Goal: Task Accomplishment & Management: Use online tool/utility

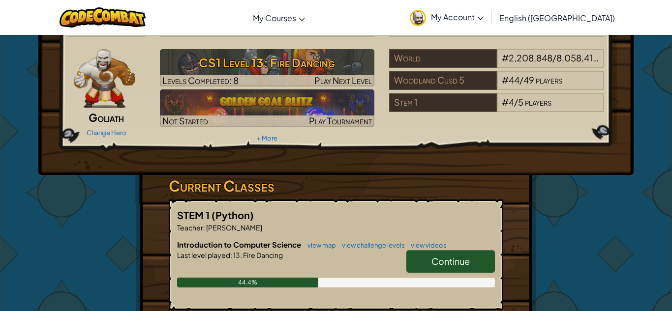
scroll to position [33, 0]
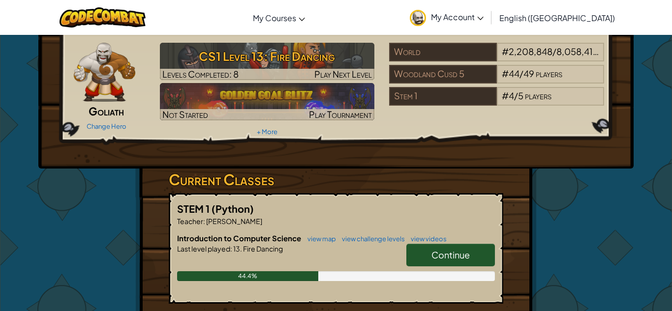
click at [438, 261] on link "Continue" at bounding box center [450, 255] width 89 height 23
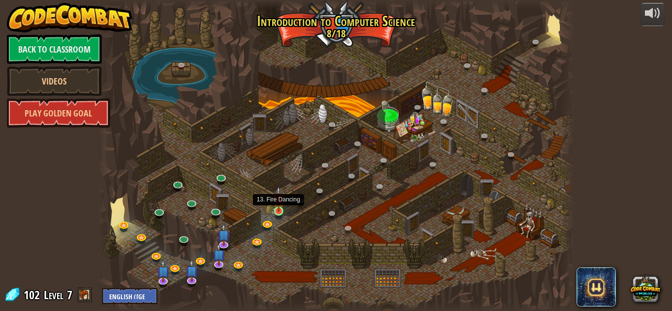
click at [281, 210] on img at bounding box center [278, 199] width 11 height 26
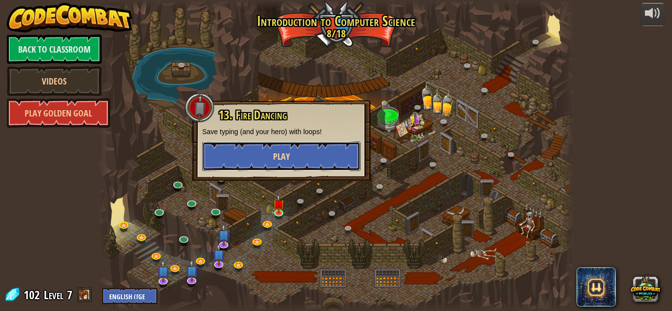
click at [306, 151] on button "Play" at bounding box center [281, 157] width 158 height 30
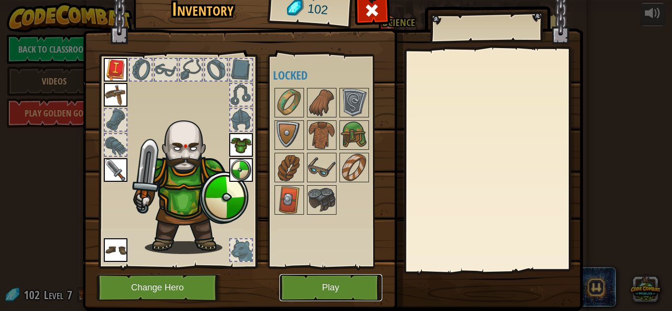
click at [328, 288] on button "Play" at bounding box center [330, 287] width 103 height 27
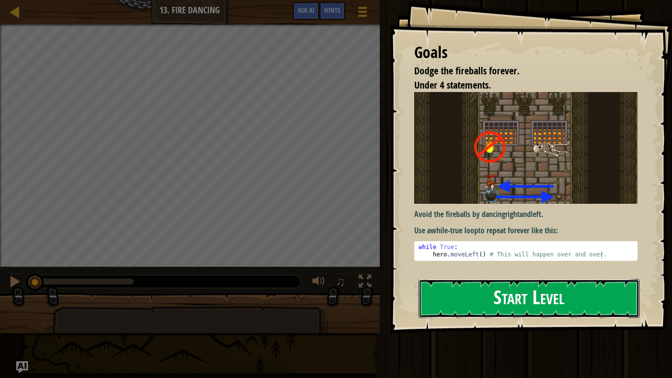
click at [546, 308] on button "Start Level" at bounding box center [528, 298] width 221 height 39
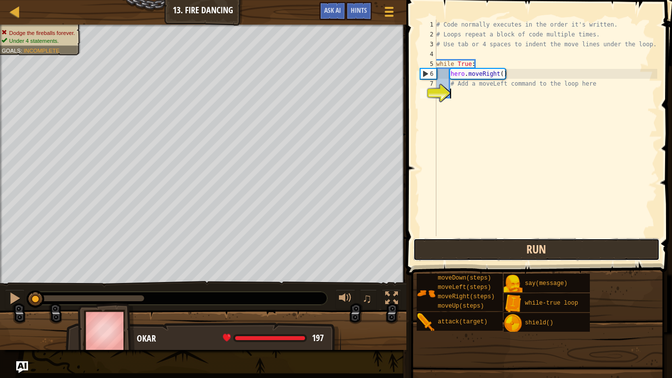
click at [547, 241] on button "Run" at bounding box center [536, 249] width 246 height 23
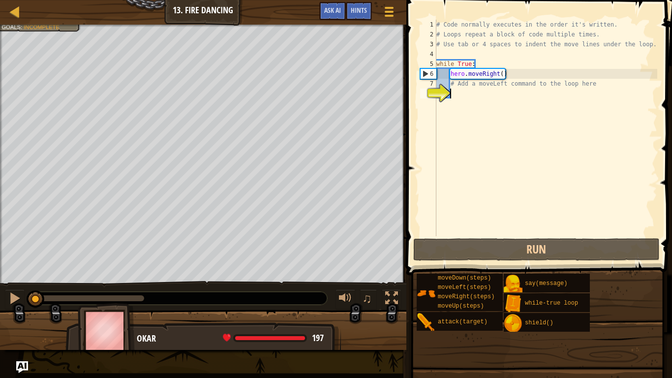
drag, startPoint x: 146, startPoint y: 298, endPoint x: 0, endPoint y: 285, distance: 146.6
click at [0, 285] on div "♫" at bounding box center [203, 296] width 406 height 30
click at [470, 91] on div "# Code normally executes in the order it's written. # Loops repeat a block of c…" at bounding box center [545, 138] width 223 height 236
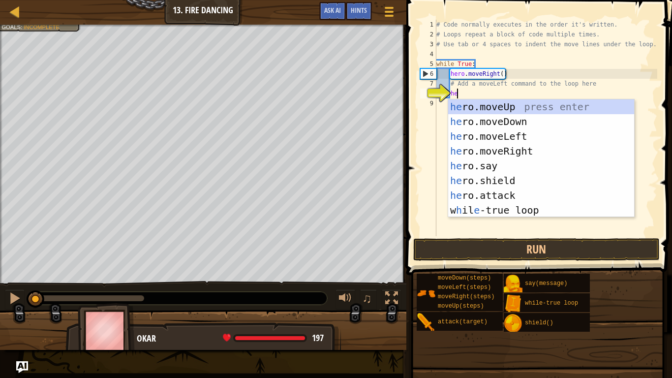
type textarea "her"
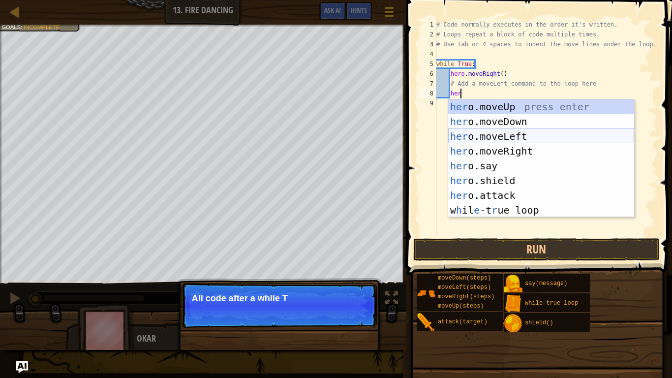
click at [490, 132] on div "her o.moveUp press enter her o.moveDown press enter her o.moveLeft press enter …" at bounding box center [541, 173] width 186 height 148
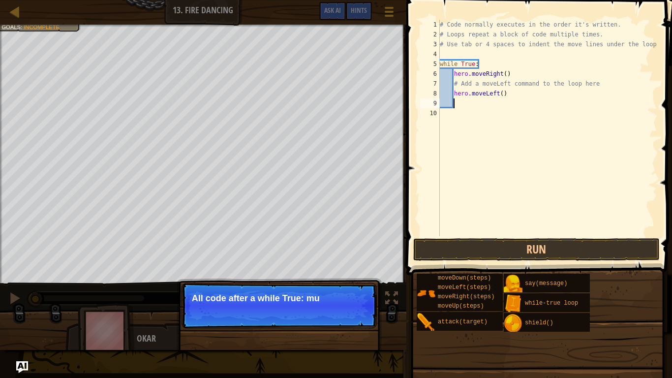
scroll to position [4, 1]
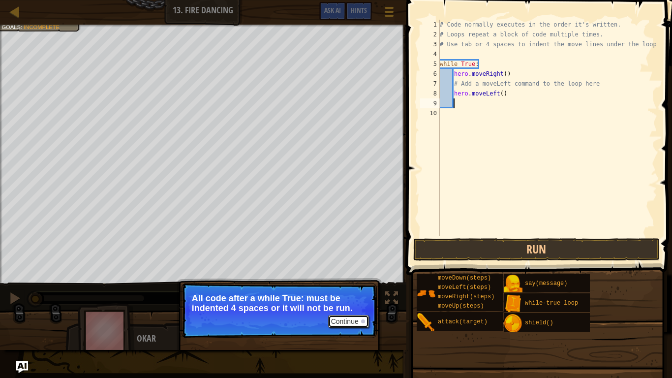
click at [353, 311] on button "Continue" at bounding box center [348, 321] width 41 height 13
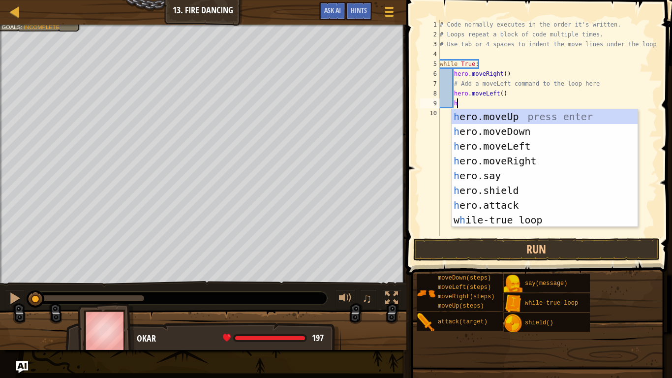
type textarea "her"
click at [526, 156] on div "her o.moveUp press enter her o.moveDown press enter her o.moveLeft press enter …" at bounding box center [544, 183] width 186 height 148
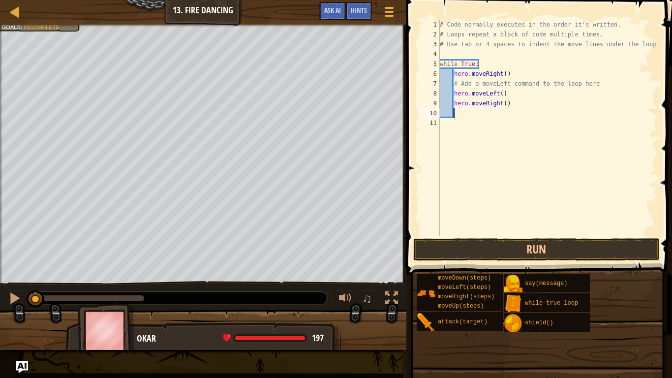
type textarea "her"
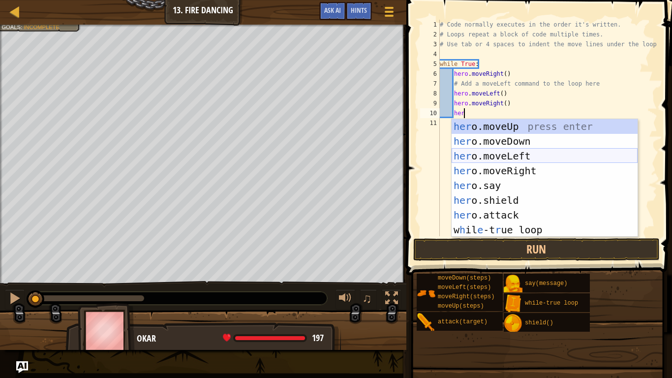
click at [570, 158] on div "her o.moveUp press enter her o.moveDown press enter her o.moveLeft press enter …" at bounding box center [544, 193] width 186 height 148
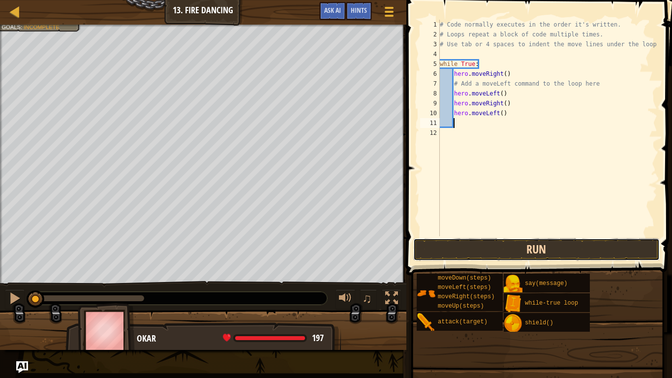
click at [595, 253] on button "Run" at bounding box center [536, 249] width 246 height 23
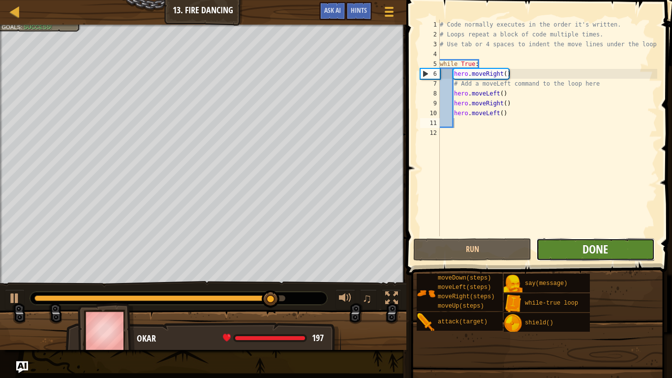
click at [596, 253] on span "Done" at bounding box center [595, 249] width 26 height 16
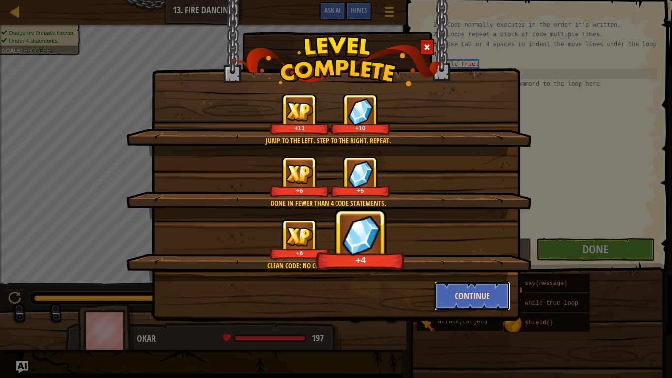
click at [450, 295] on button "Continue" at bounding box center [472, 296] width 76 height 30
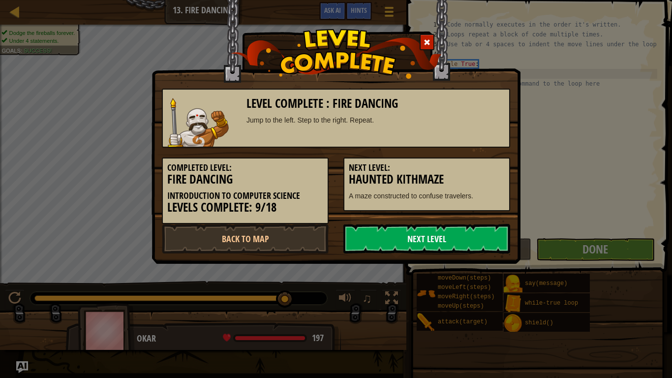
click at [425, 238] on link "Next Level" at bounding box center [426, 239] width 167 height 30
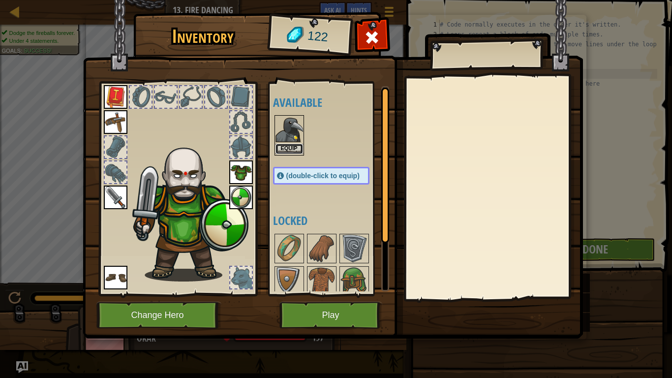
click at [297, 153] on button "Equip" at bounding box center [289, 149] width 28 height 10
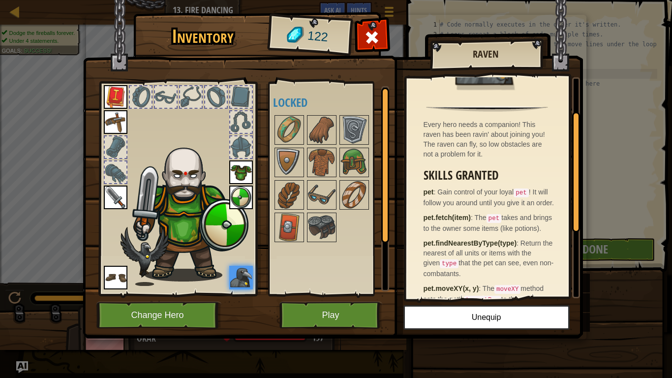
scroll to position [62, 0]
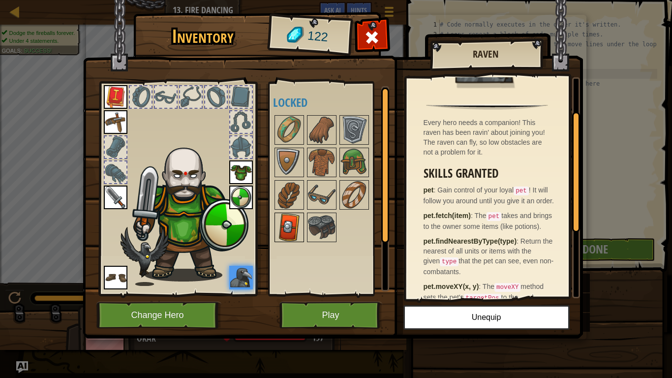
click at [300, 227] on img at bounding box center [289, 227] width 28 height 28
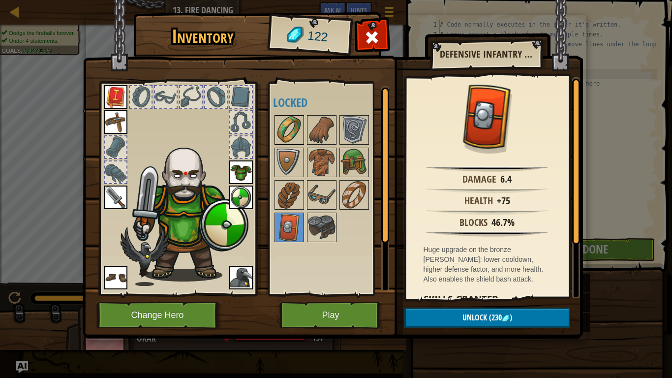
click at [286, 123] on img at bounding box center [289, 130] width 28 height 28
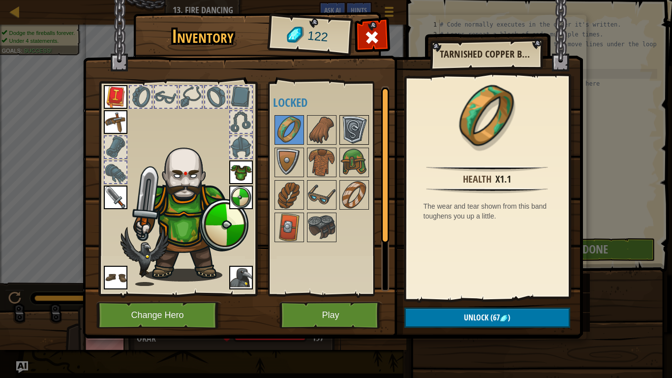
click at [346, 122] on img at bounding box center [354, 130] width 28 height 28
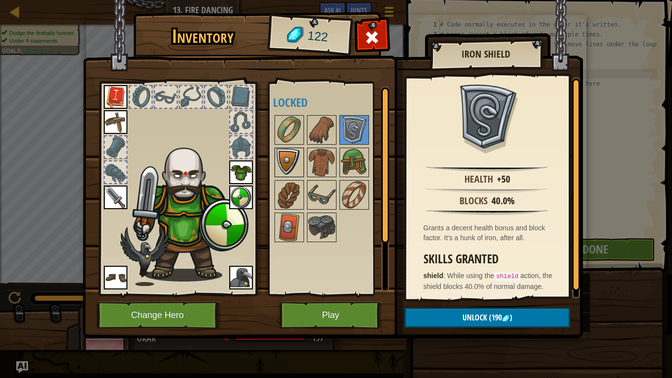
click at [292, 170] on img at bounding box center [289, 162] width 28 height 28
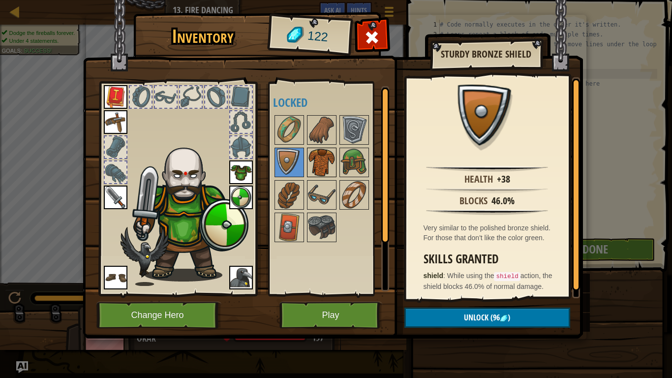
click at [321, 162] on img at bounding box center [322, 162] width 28 height 28
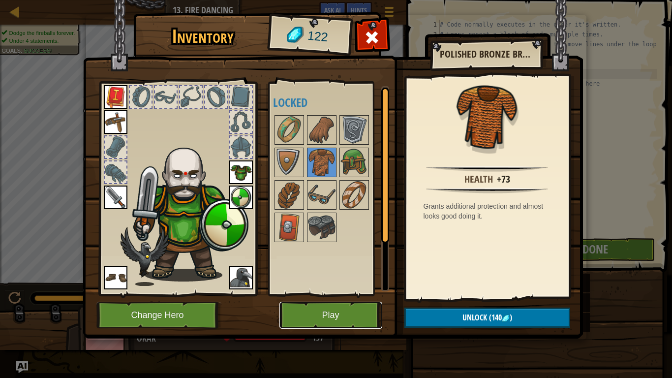
click at [327, 311] on button "Play" at bounding box center [330, 314] width 103 height 27
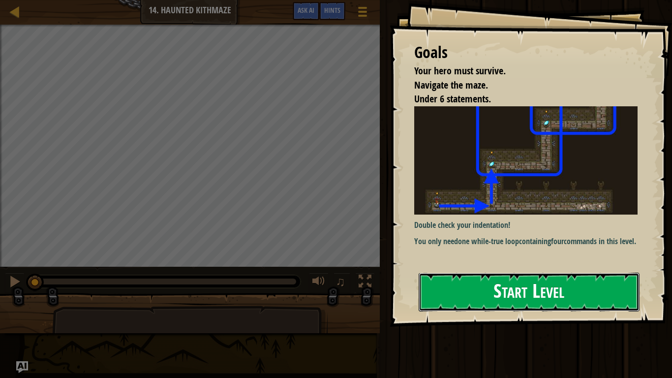
click at [441, 288] on button "Start Level" at bounding box center [528, 291] width 221 height 39
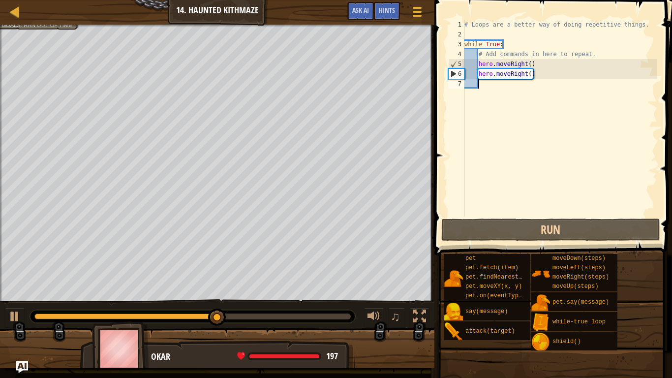
type textarea "her"
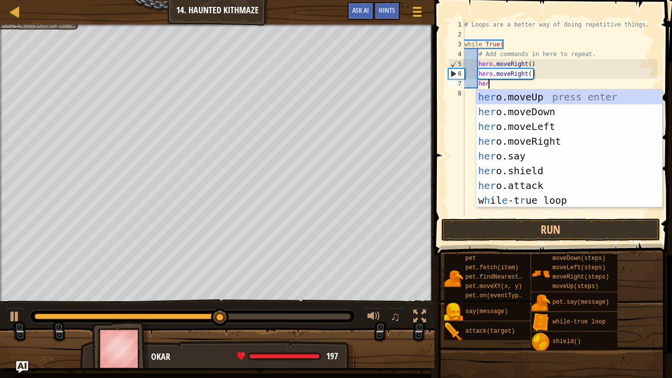
scroll to position [4, 3]
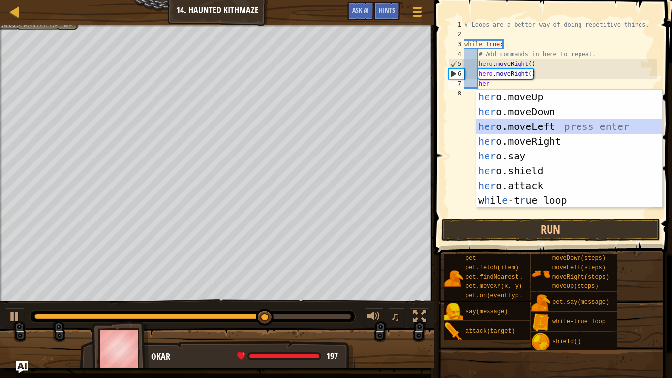
click at [530, 131] on div "her o.moveUp press enter her o.moveDown press enter her o.moveLeft press enter …" at bounding box center [569, 163] width 186 height 148
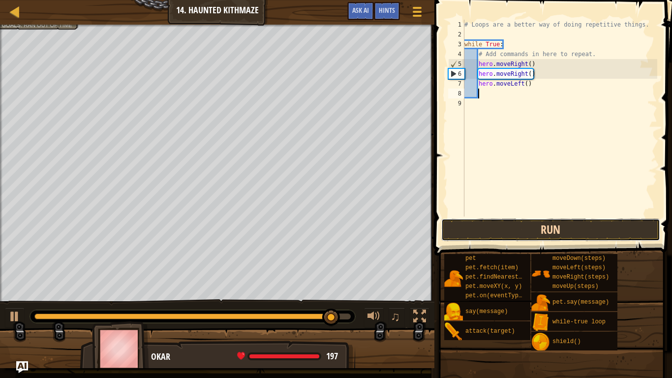
click at [537, 228] on button "Run" at bounding box center [550, 229] width 219 height 23
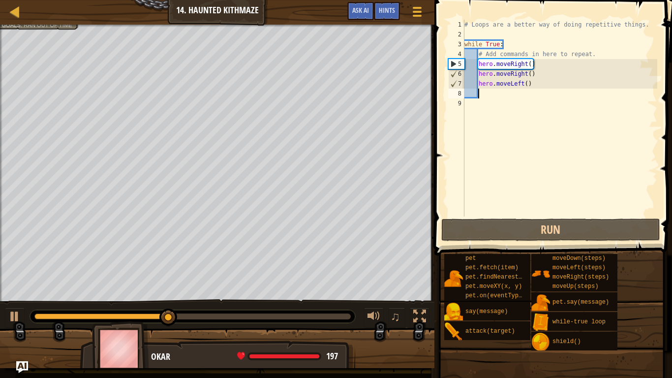
click at [537, 84] on div "# Loops are a better way of doing repetitive things. while True : # Add command…" at bounding box center [559, 128] width 195 height 216
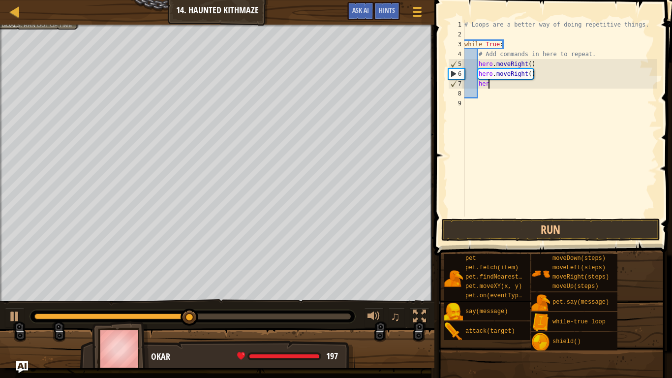
type textarea "h"
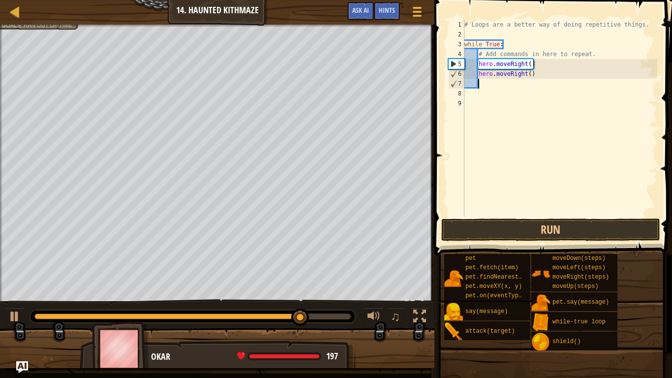
click at [516, 90] on div "# Loops are a better way of doing repetitive things. while True : # Add command…" at bounding box center [559, 128] width 195 height 216
click at [516, 84] on div "# Loops are a better way of doing repetitive things. while True : # Add command…" at bounding box center [559, 128] width 195 height 216
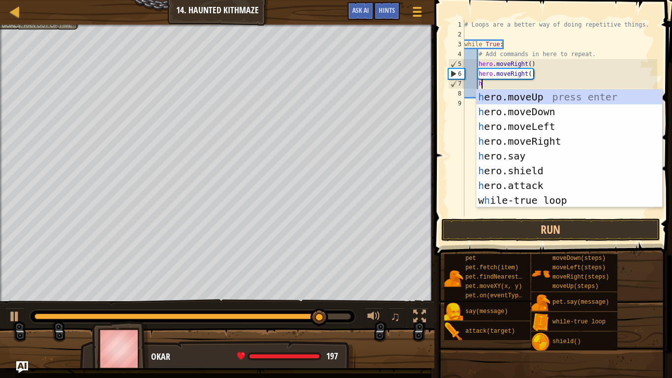
type textarea "her"
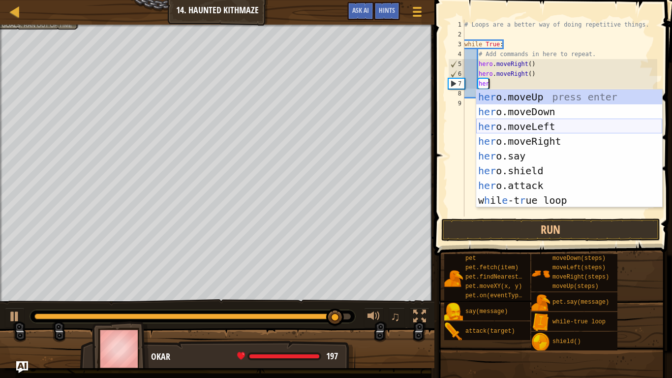
click at [541, 130] on div "her o.moveUp press enter her o.moveDown press enter her o.moveLeft press enter …" at bounding box center [569, 163] width 186 height 148
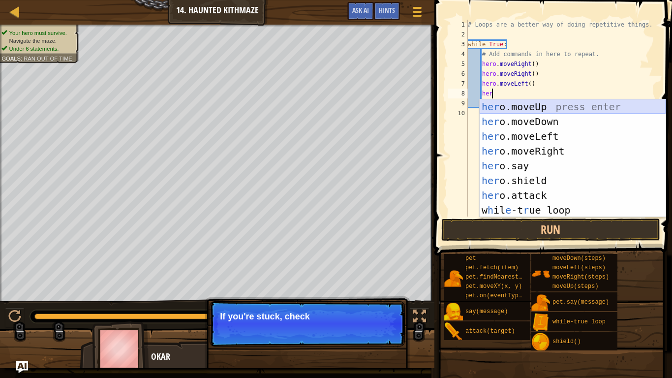
type textarea "h"
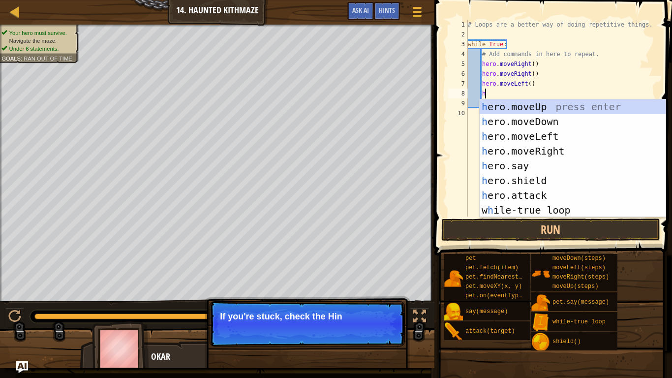
scroll to position [4, 1]
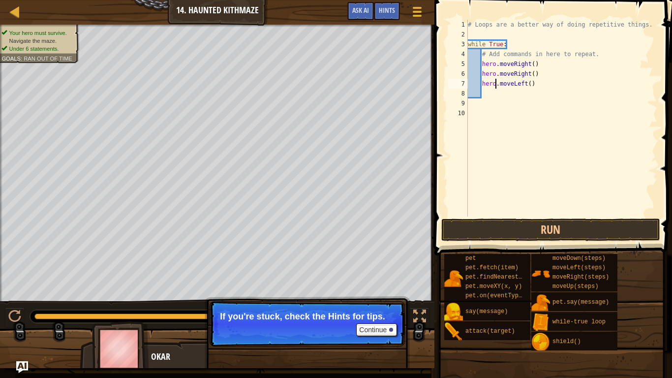
click at [495, 84] on div "# Loops are a better way of doing repetitive things. while True : # Add command…" at bounding box center [561, 128] width 191 height 216
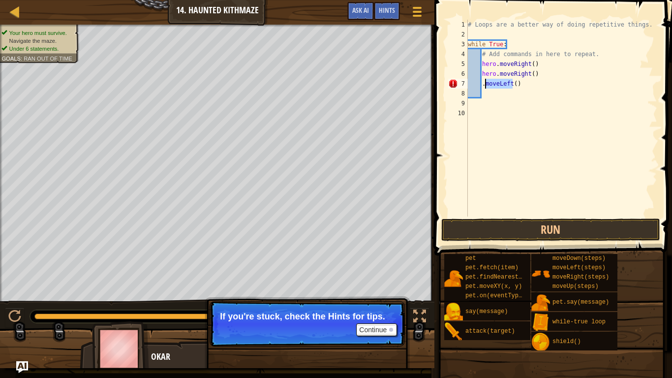
type textarea ".moveLeft()"
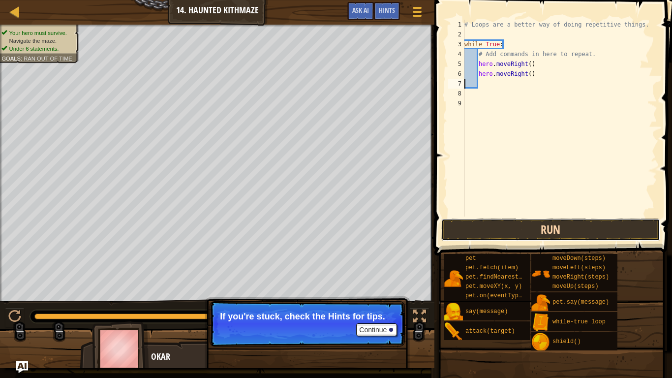
click at [474, 233] on button "Run" at bounding box center [550, 229] width 219 height 23
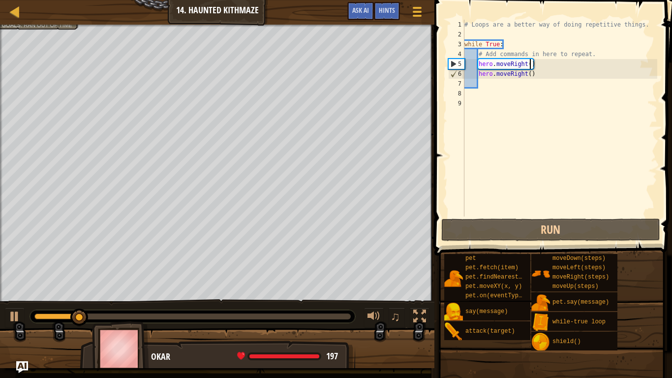
click at [529, 64] on div "# Loops are a better way of doing repetitive things. while True : # Add command…" at bounding box center [559, 128] width 195 height 216
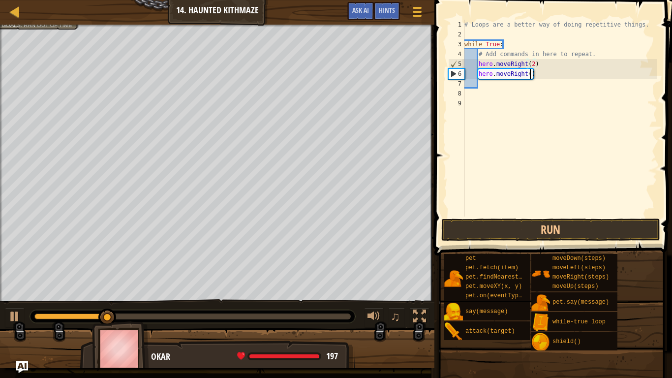
click at [530, 74] on div "# Loops are a better way of doing repetitive things. while True : # Add command…" at bounding box center [559, 128] width 195 height 216
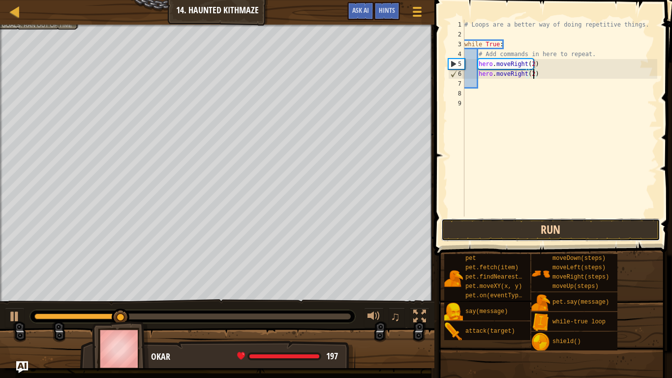
click at [559, 233] on button "Run" at bounding box center [550, 229] width 219 height 23
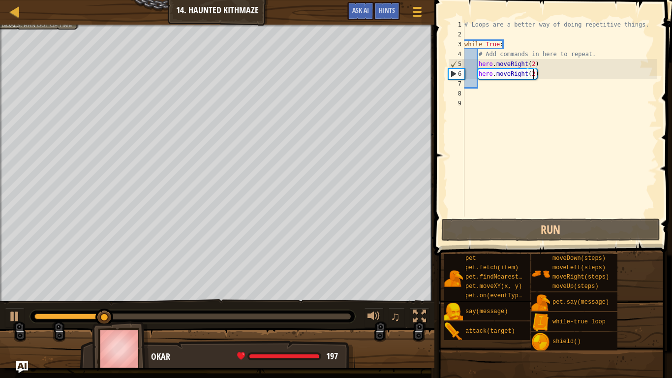
click at [497, 57] on div "# Loops are a better way of doing repetitive things. while True : # Add command…" at bounding box center [559, 128] width 195 height 216
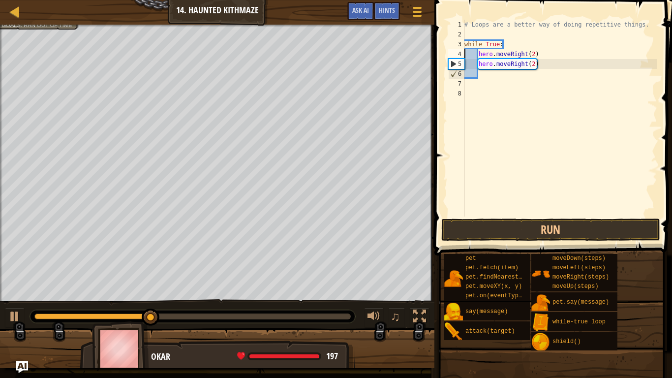
click at [498, 46] on div "# Loops are a better way of doing repetitive things. while True : hero . moveRi…" at bounding box center [559, 128] width 195 height 216
click at [518, 66] on div "# Loops are a better way of doing repetitive things. while True : hero . moveRi…" at bounding box center [559, 128] width 195 height 216
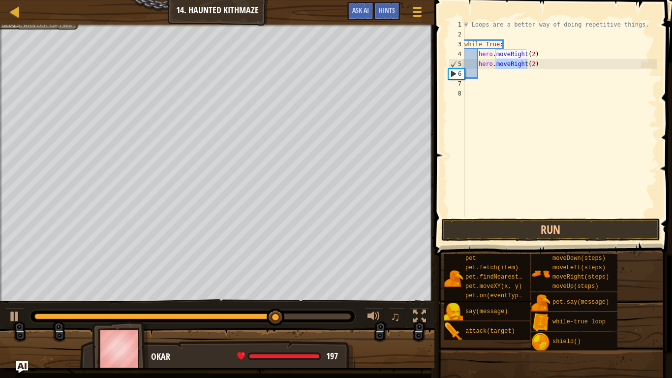
click at [515, 61] on div "# Loops are a better way of doing repetitive things. while True : hero . moveRi…" at bounding box center [559, 118] width 195 height 197
click at [518, 66] on div "# Loops are a better way of doing repetitive things. while True : hero . moveRi…" at bounding box center [559, 128] width 195 height 216
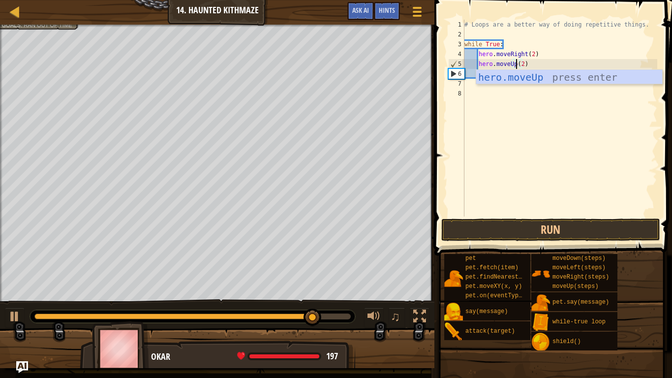
scroll to position [4, 8]
type textarea "hero.moveUp(2)"
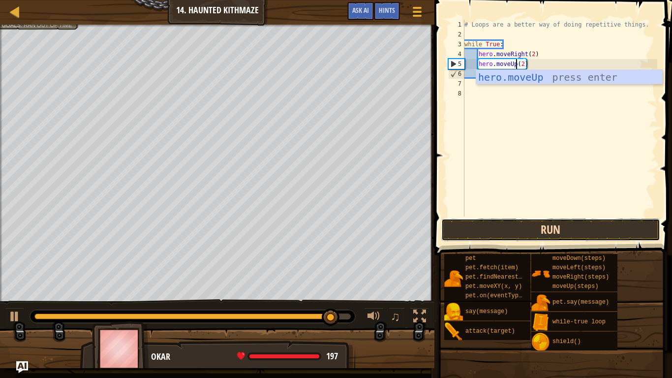
click at [548, 228] on button "Run" at bounding box center [550, 229] width 219 height 23
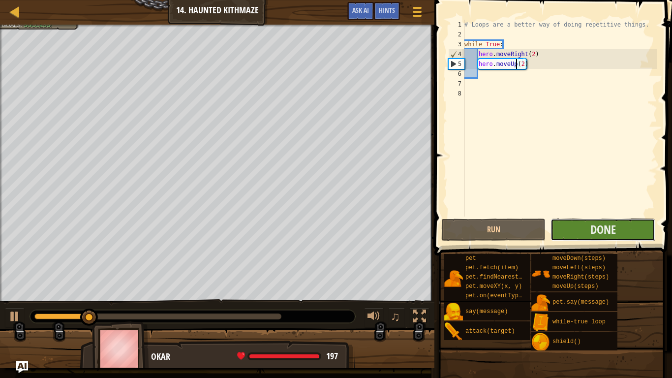
click at [588, 232] on button "Done" at bounding box center [602, 229] width 104 height 23
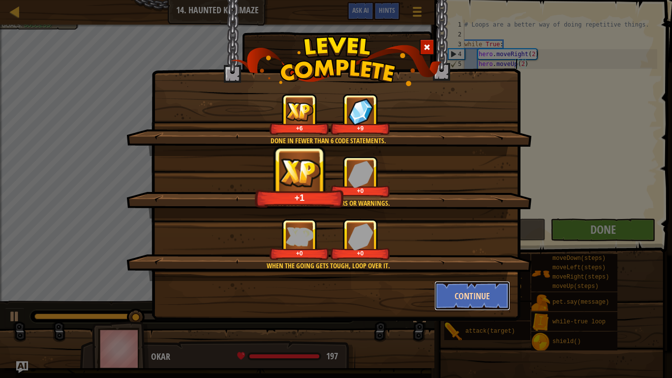
click at [485, 289] on button "Continue" at bounding box center [472, 296] width 76 height 30
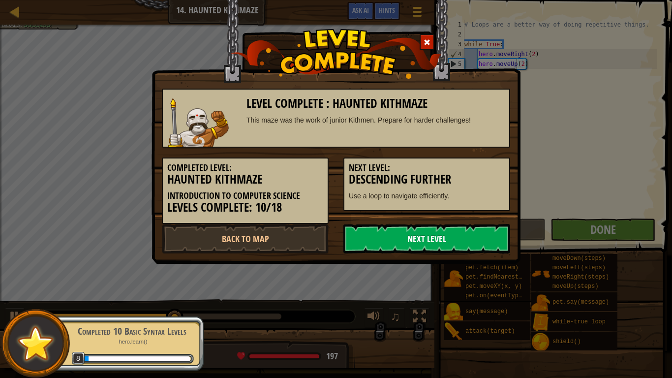
click at [388, 239] on link "Next Level" at bounding box center [426, 239] width 167 height 30
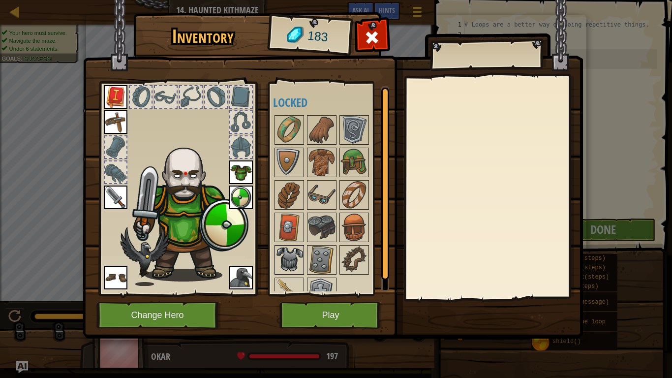
click at [293, 254] on img at bounding box center [289, 260] width 28 height 28
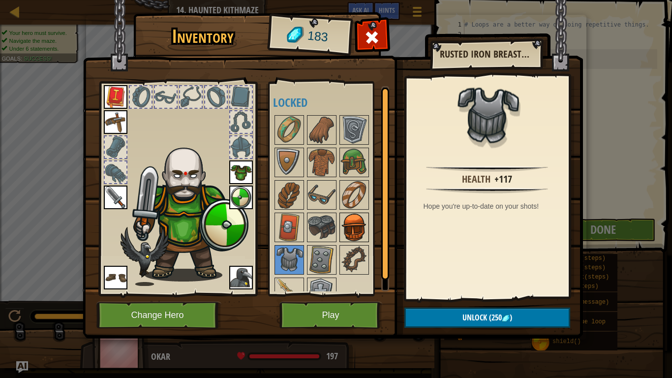
drag, startPoint x: 293, startPoint y: 254, endPoint x: 345, endPoint y: 219, distance: 62.0
click at [345, 219] on div "Available Equip Equip Equip Equip Equip Equip Equip (double-click to equip) Loc…" at bounding box center [331, 188] width 116 height 205
click at [350, 221] on img at bounding box center [354, 227] width 28 height 28
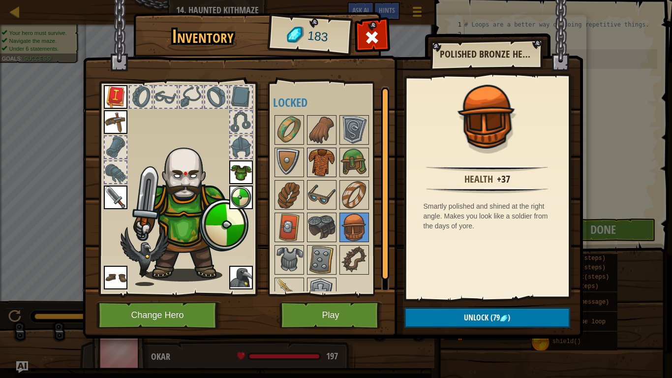
click at [325, 162] on img at bounding box center [322, 162] width 28 height 28
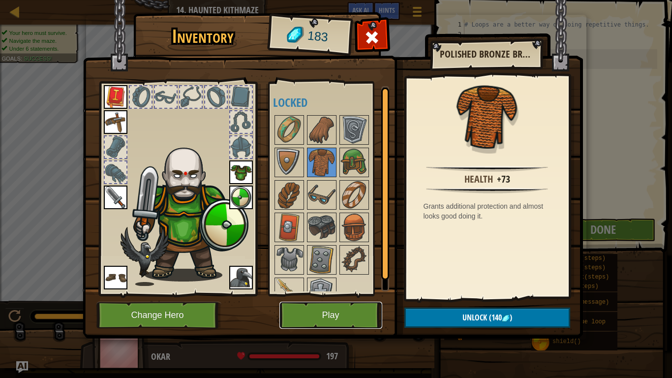
click at [337, 311] on button "Play" at bounding box center [330, 314] width 103 height 27
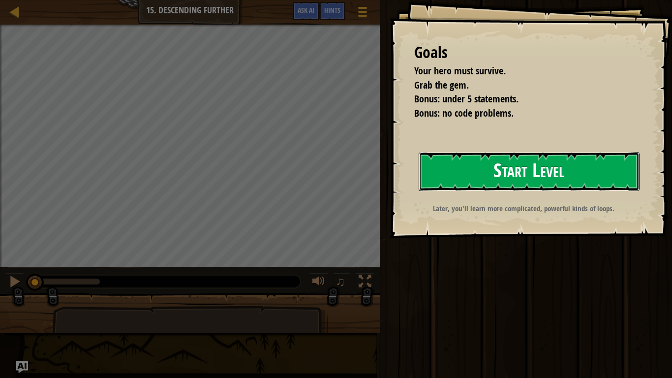
click at [432, 173] on button "Start Level" at bounding box center [528, 171] width 221 height 39
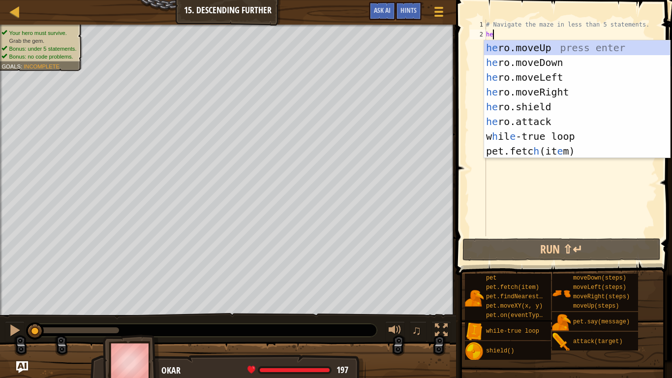
scroll to position [4, 1]
type textarea "her"
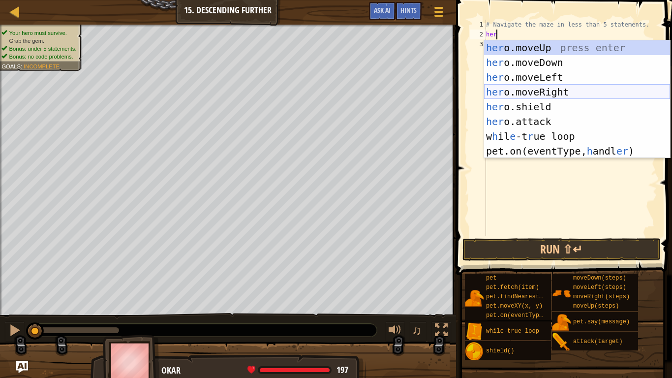
click at [545, 93] on div "her o.moveUp press enter her o.moveDown press enter her o.moveLeft press enter …" at bounding box center [577, 114] width 186 height 148
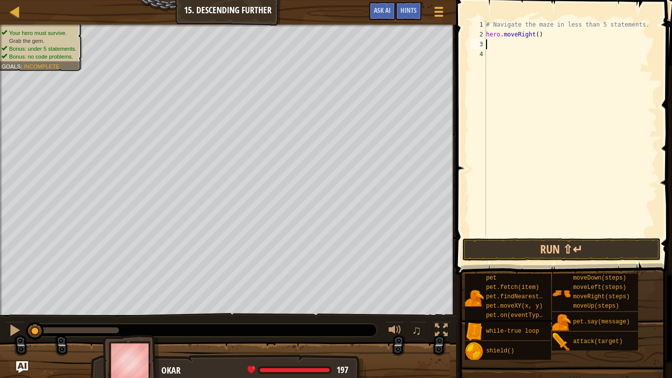
scroll to position [4, 0]
click at [537, 35] on div "# Navigate the maze in less than 5 statements. hero . moveRight ( )" at bounding box center [570, 138] width 173 height 236
type textarea "hero.moveRight(2)"
click at [511, 47] on div "# Navigate the maze in less than 5 statements. hero . moveRight ( 2 )" at bounding box center [570, 138] width 173 height 236
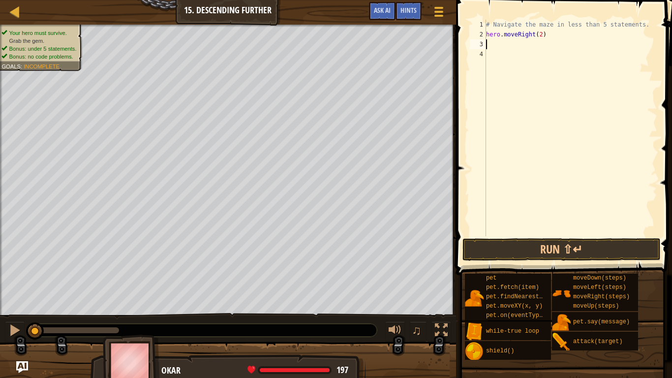
scroll to position [4, 0]
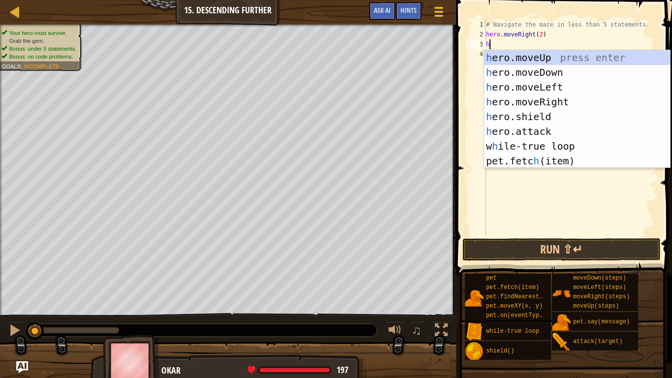
type textarea "her"
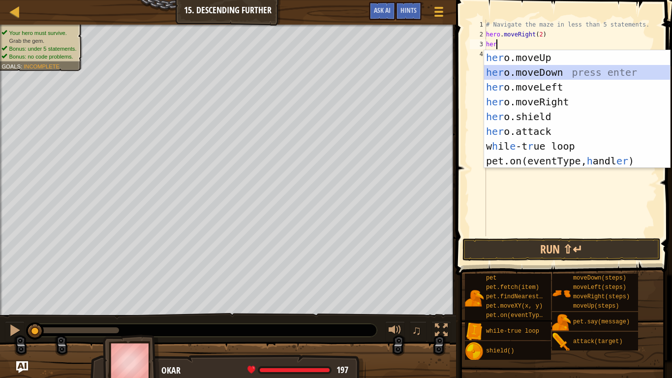
click at [575, 74] on div "her o.moveUp press enter her o.moveDown press enter her o.moveLeft press enter …" at bounding box center [577, 124] width 186 height 148
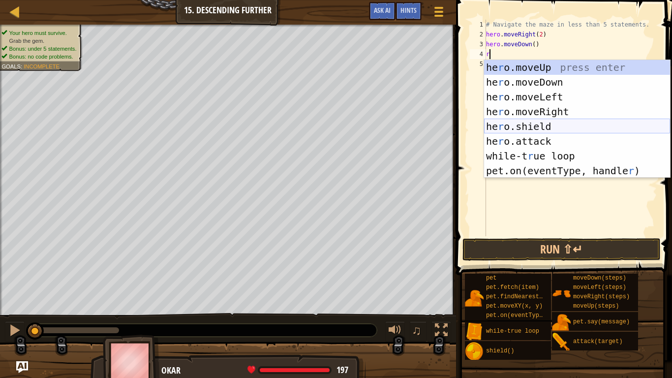
type textarea "ri"
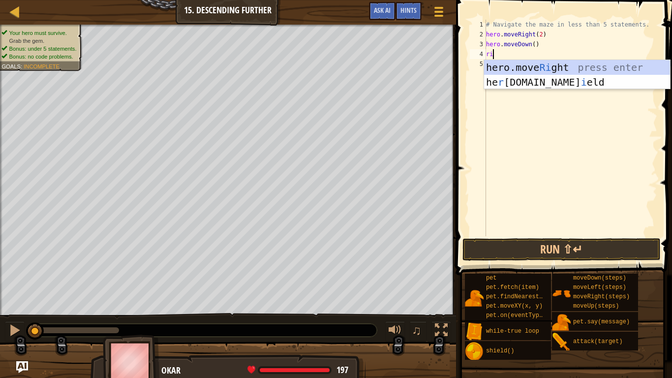
scroll to position [4, 0]
click at [540, 63] on div "hero.move Ri ght press enter he r [DOMAIN_NAME] i eld press enter" at bounding box center [577, 89] width 186 height 59
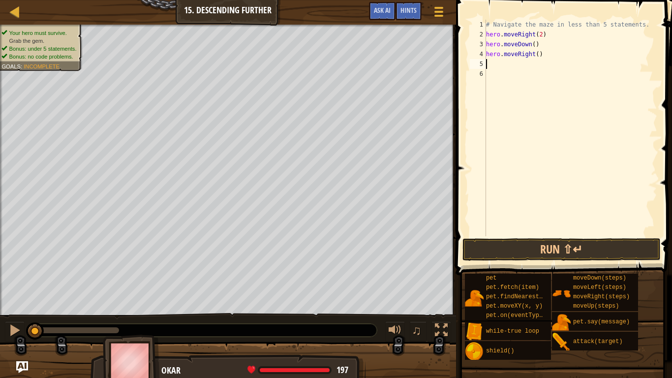
click at [537, 55] on div "# Navigate the maze in less than 5 statements. hero . moveRight ( 2 ) hero . mo…" at bounding box center [570, 138] width 173 height 236
type textarea "hero.moveRight(2)"
click at [505, 64] on div "# Navigate the maze in less than 5 statements. hero . moveRight ( 2 ) hero . mo…" at bounding box center [570, 138] width 173 height 236
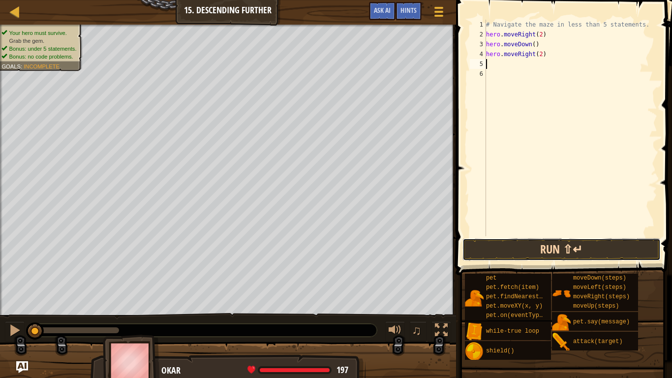
click at [545, 250] on button "Run ⇧↵" at bounding box center [561, 249] width 198 height 23
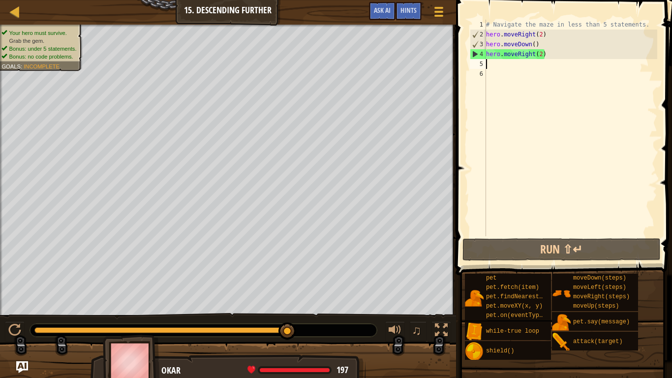
type textarea "h"
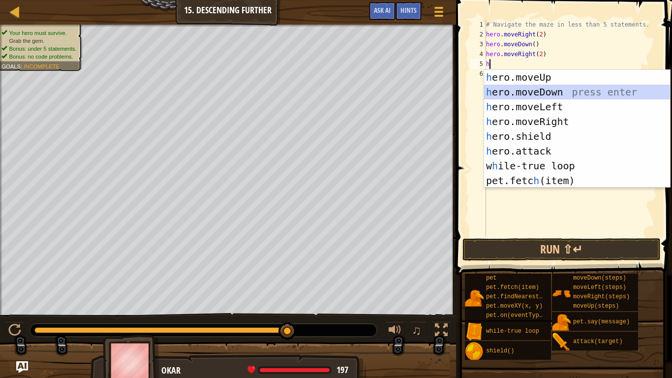
click at [558, 90] on div "h ero.moveUp press enter h ero.moveDown press enter h ero.moveLeft press enter …" at bounding box center [577, 144] width 186 height 148
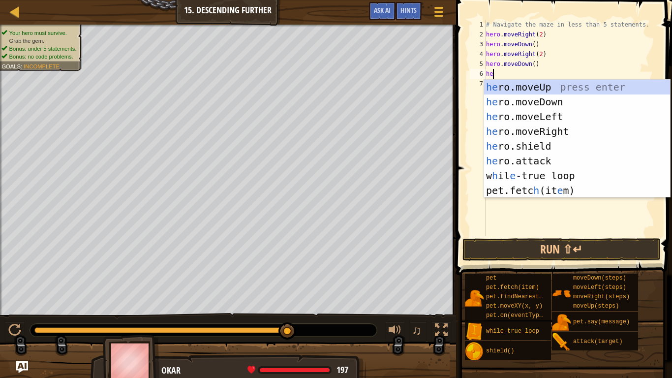
type textarea "her"
click at [540, 130] on div "her o.moveUp press enter her o.moveDown press enter her o.moveLeft press enter …" at bounding box center [577, 154] width 186 height 148
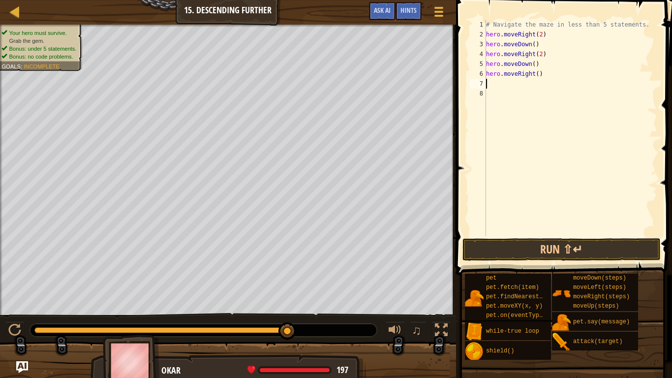
click at [539, 76] on div "# Navigate the maze in less than 5 statements. hero . moveRight ( 2 ) hero . mo…" at bounding box center [570, 138] width 173 height 236
click at [559, 251] on button "Run ⇧↵" at bounding box center [561, 249] width 198 height 23
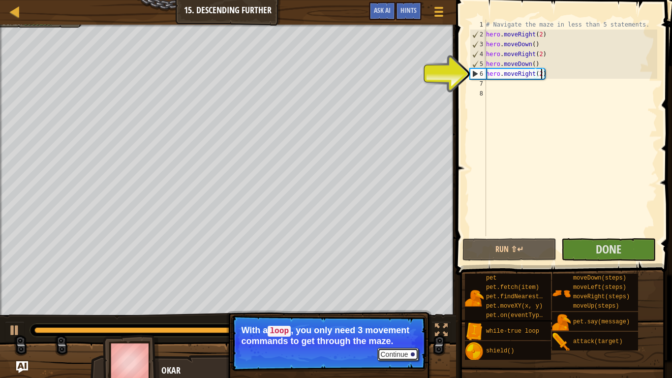
click at [415, 311] on button "Continue" at bounding box center [397, 354] width 41 height 13
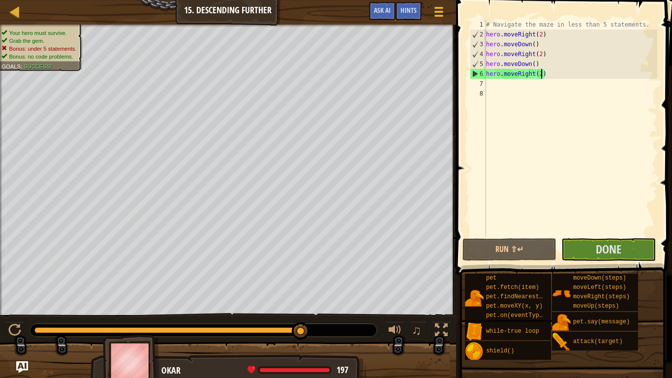
type textarea "hero.moveRight()"
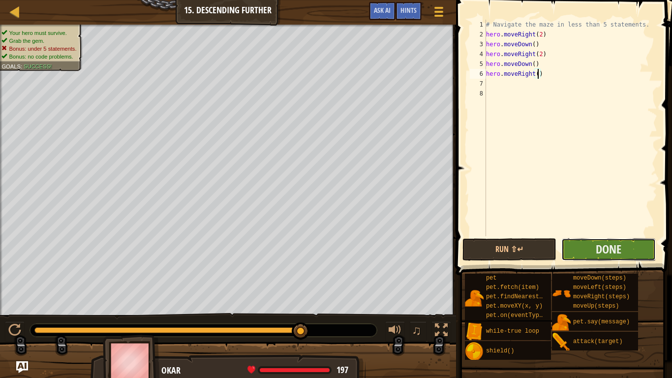
click at [626, 239] on button "Done" at bounding box center [608, 249] width 94 height 23
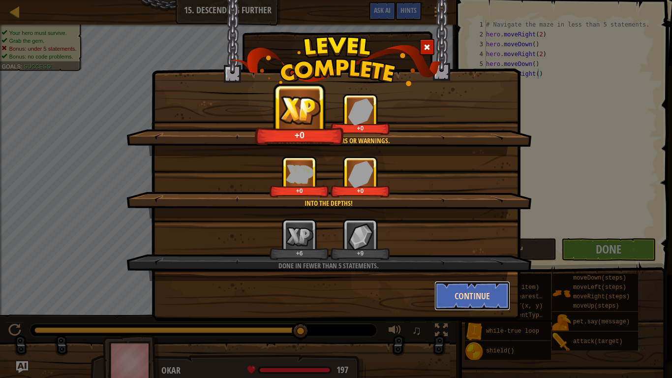
click at [492, 302] on button "Continue" at bounding box center [472, 296] width 76 height 30
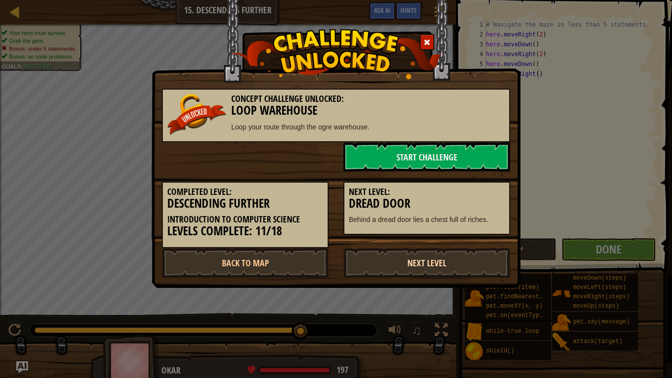
click at [434, 255] on link "Next Level" at bounding box center [426, 263] width 167 height 30
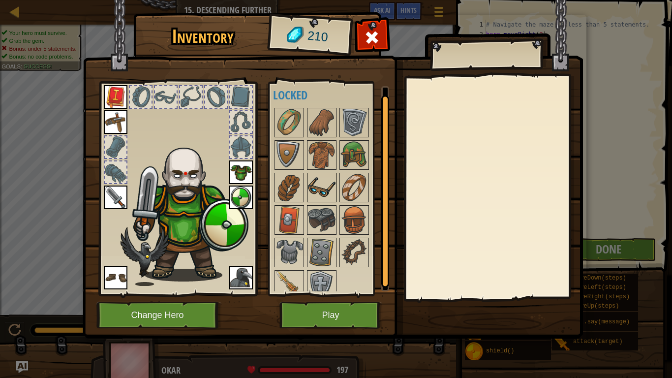
scroll to position [17, 0]
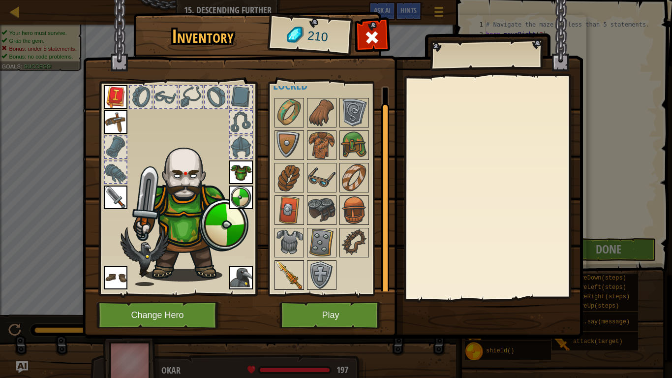
click at [297, 268] on img at bounding box center [289, 275] width 28 height 28
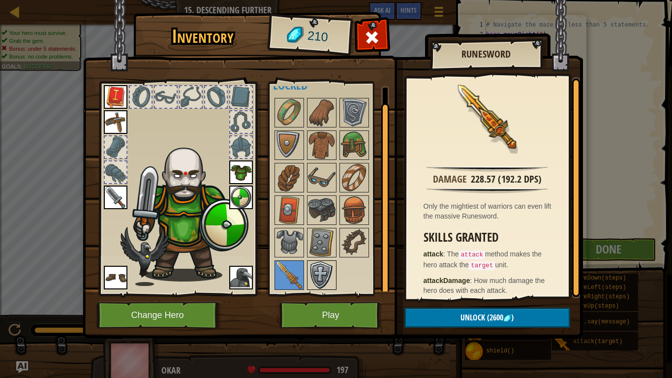
click at [329, 275] on img at bounding box center [322, 275] width 28 height 28
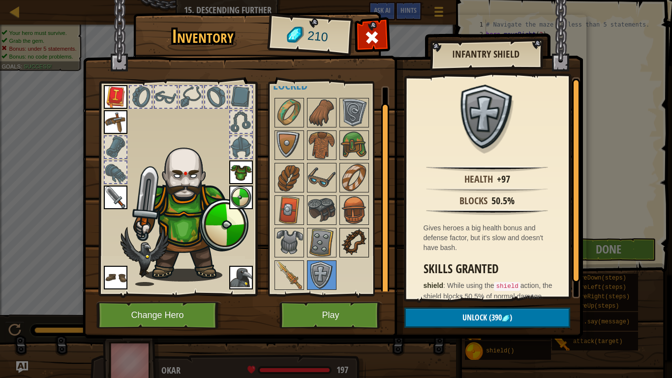
click at [351, 249] on img at bounding box center [354, 243] width 28 height 28
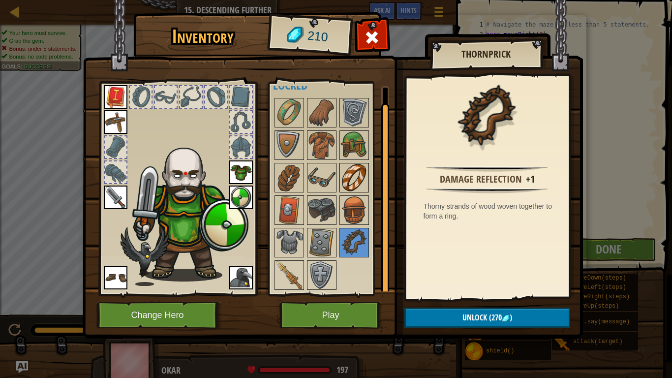
click at [354, 188] on img at bounding box center [354, 178] width 28 height 28
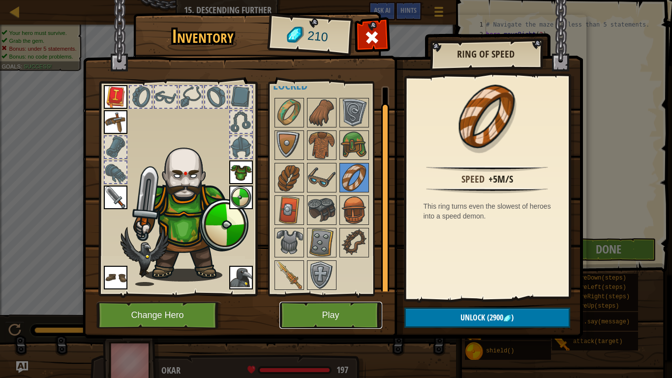
click at [318, 311] on button "Play" at bounding box center [330, 314] width 103 height 27
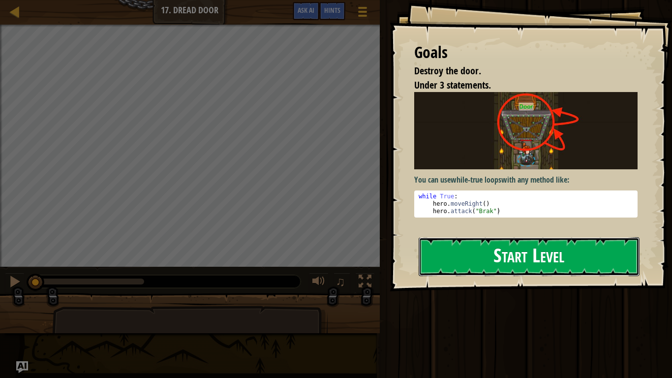
click at [461, 259] on button "Start Level" at bounding box center [528, 256] width 221 height 39
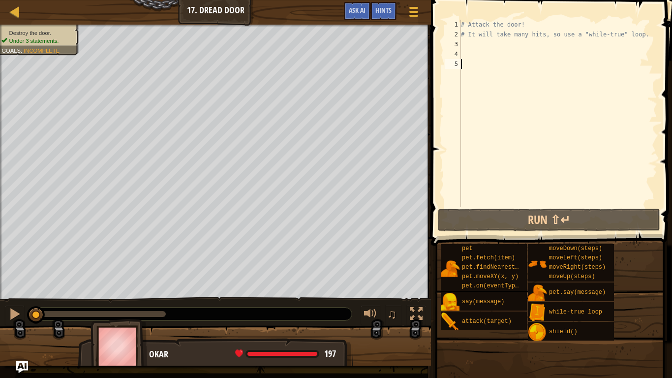
click at [476, 43] on div "# Attack the door! # It will take many hits, so use a "while-true" loop." at bounding box center [558, 123] width 198 height 207
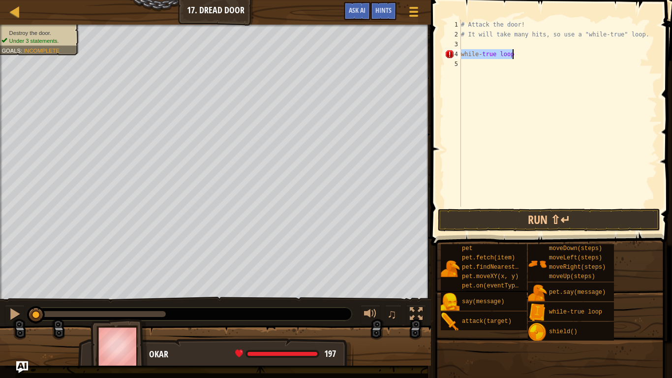
click at [518, 55] on div "# Attack the door! # It will take many hits, so use a "while-true" loop. while …" at bounding box center [558, 113] width 198 height 187
click at [516, 53] on div "# Attack the door! # It will take many hits, so use a "while-true" loop. while …" at bounding box center [558, 123] width 198 height 207
type textarea "w"
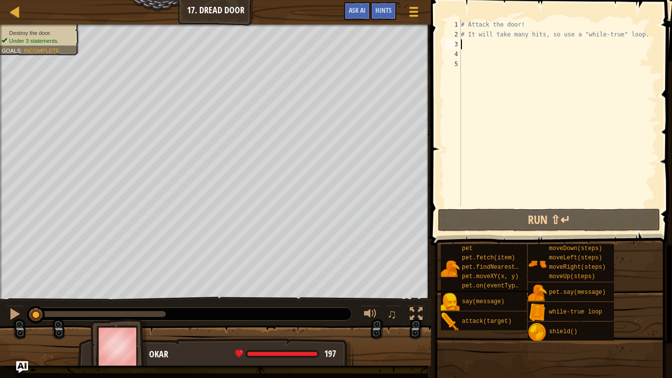
type textarea "w"
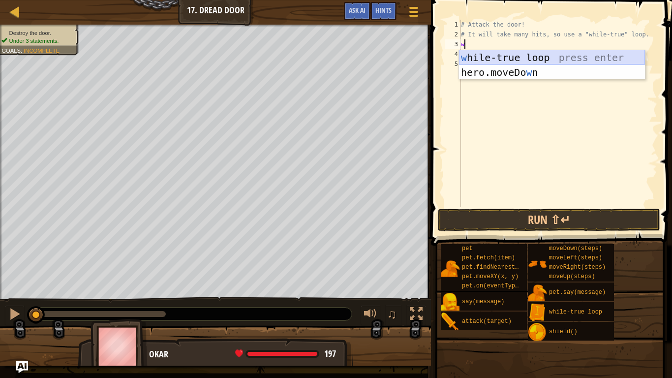
click at [553, 59] on div "w [PERSON_NAME]-true loop press enter hero.moveDo w n press enter" at bounding box center [552, 79] width 186 height 59
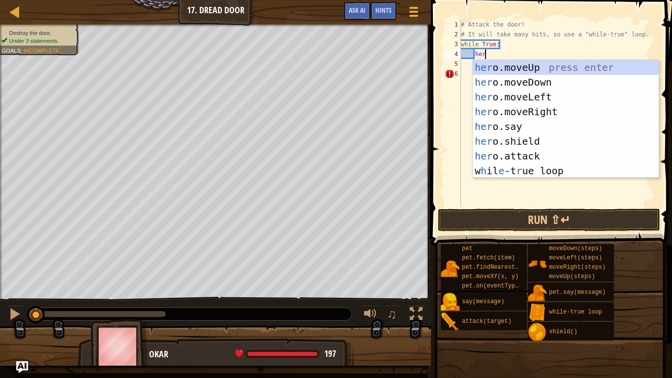
scroll to position [4, 3]
click at [528, 156] on div "her o.moveUp press enter her o.moveDown press enter her o.moveLeft press enter …" at bounding box center [565, 134] width 186 height 148
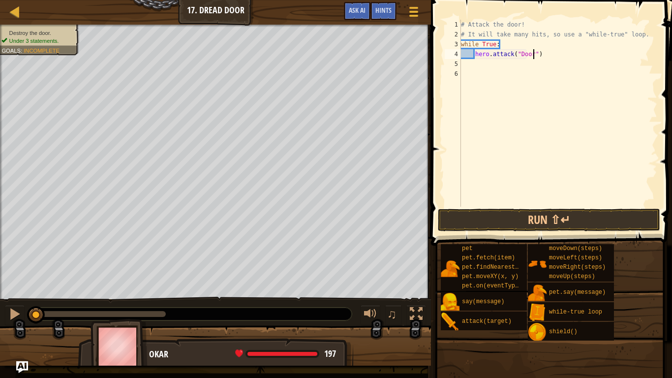
scroll to position [4, 11]
type textarea "hero.attack("Door")"
click at [561, 215] on button "Run ⇧↵" at bounding box center [549, 219] width 222 height 23
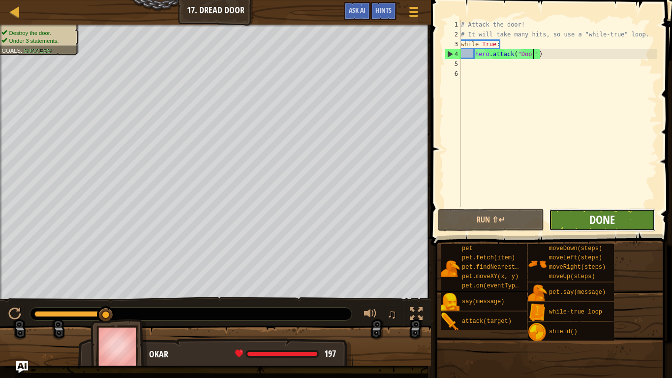
click at [602, 223] on span "Done" at bounding box center [602, 219] width 26 height 16
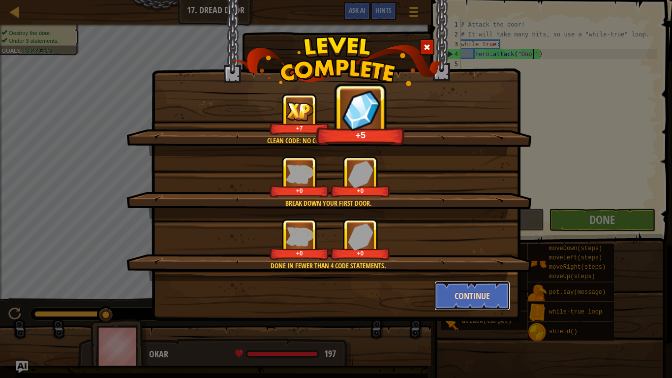
click at [477, 296] on button "Continue" at bounding box center [472, 296] width 76 height 30
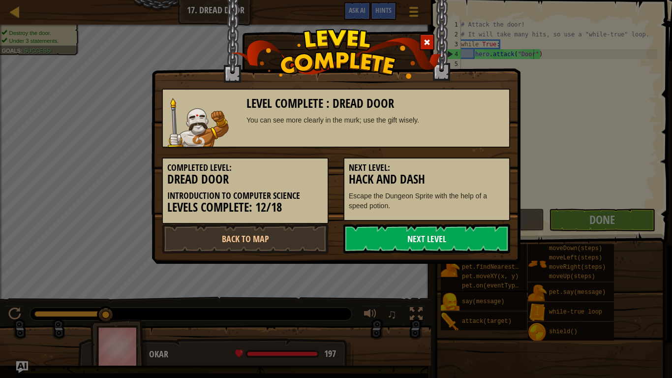
click at [393, 235] on link "Next Level" at bounding box center [426, 239] width 167 height 30
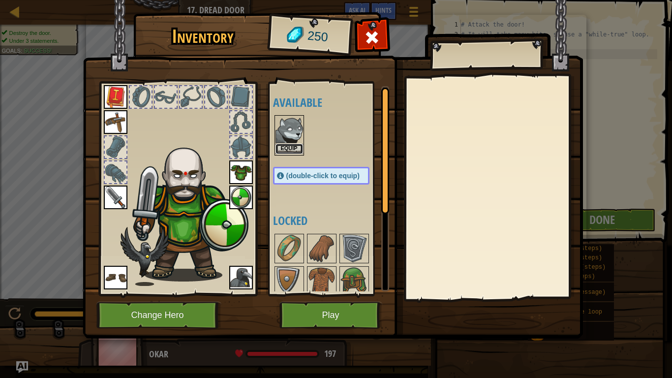
click at [299, 151] on button "Equip" at bounding box center [289, 149] width 28 height 10
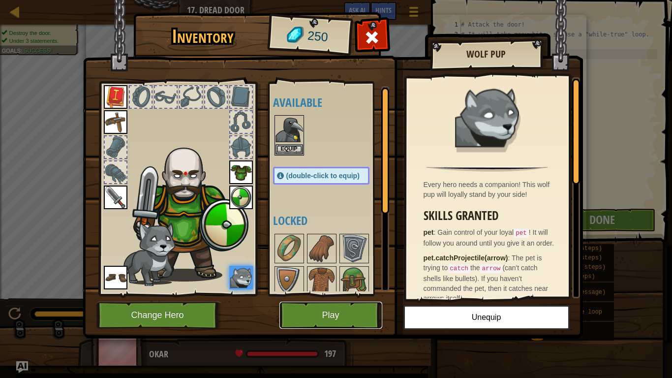
click at [345, 311] on button "Play" at bounding box center [330, 314] width 103 height 27
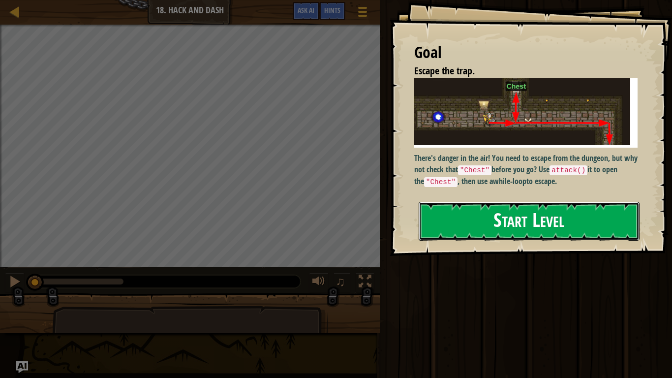
click at [514, 225] on button "Start Level" at bounding box center [528, 221] width 221 height 39
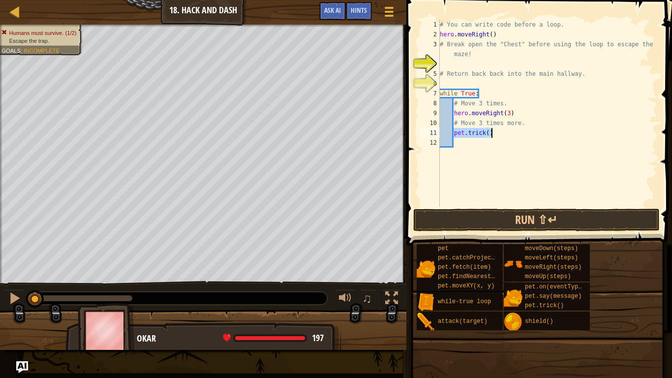
click at [488, 133] on div "# You can write code before a loop. hero . moveRight ( ) # Break open the "Ches…" at bounding box center [547, 113] width 219 height 187
type textarea "pet.trick(Sit)"
click at [525, 222] on button "Run ⇧↵" at bounding box center [536, 219] width 246 height 23
